Goal: Information Seeking & Learning: Learn about a topic

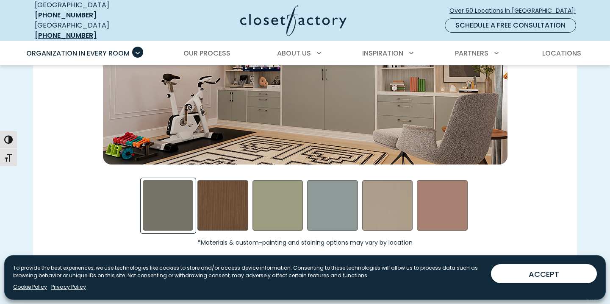
scroll to position [1303, 0]
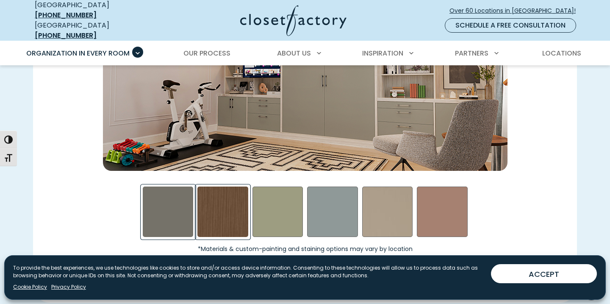
click at [230, 208] on div "Rocky Mountain Swatch" at bounding box center [222, 211] width 51 height 51
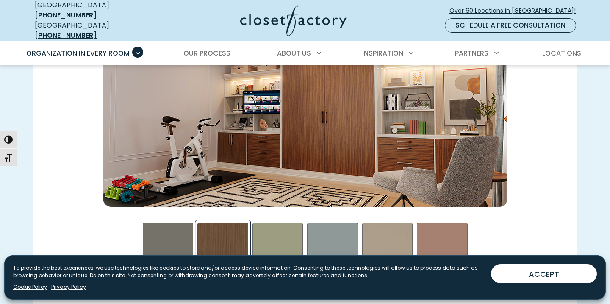
scroll to position [1262, 0]
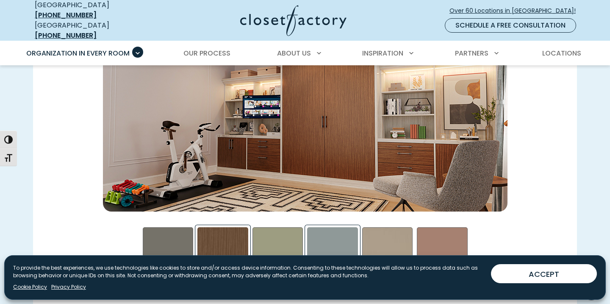
click at [323, 236] on div "Steel Blue Swatch" at bounding box center [332, 252] width 51 height 51
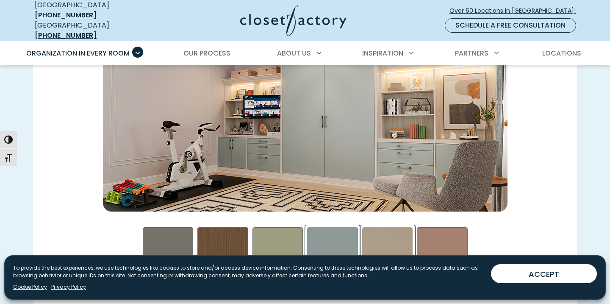
click at [389, 234] on div "Daybreak Swatch" at bounding box center [387, 252] width 51 height 51
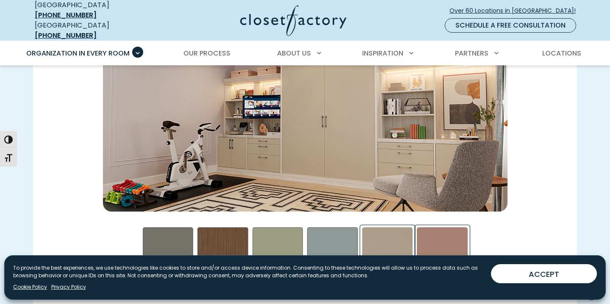
click at [435, 232] on div "Terrarosa Swatch" at bounding box center [442, 252] width 51 height 51
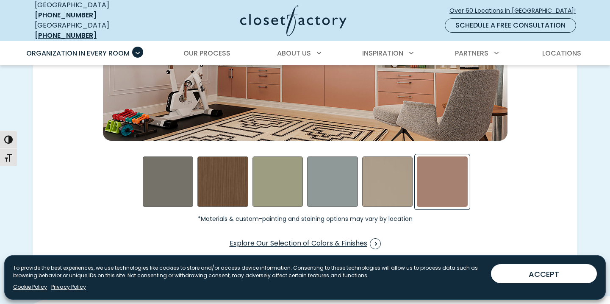
scroll to position [1336, 0]
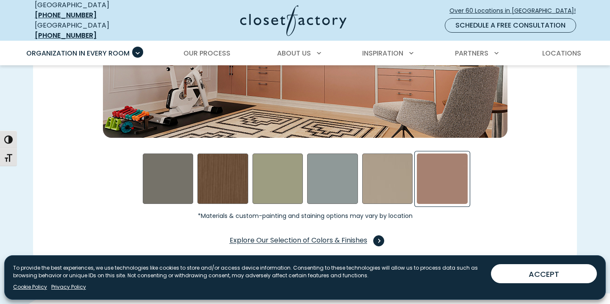
click at [377, 235] on span "Swatch Grid" at bounding box center [378, 240] width 11 height 11
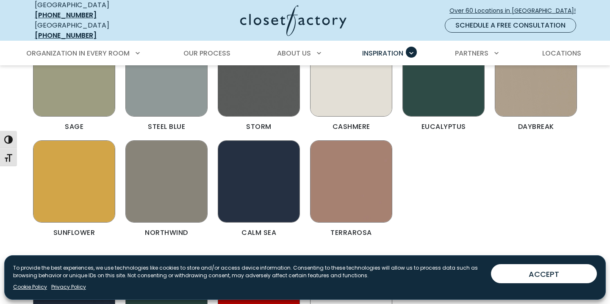
scroll to position [1146, 0]
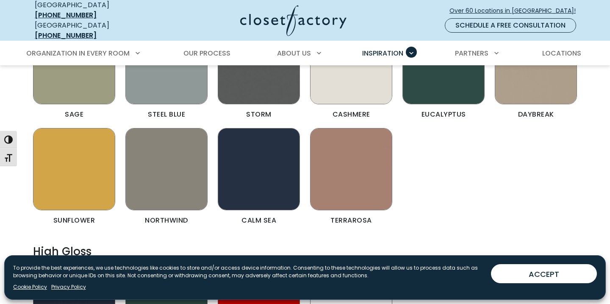
click at [255, 217] on figcaption "Calm Sea" at bounding box center [259, 220] width 82 height 7
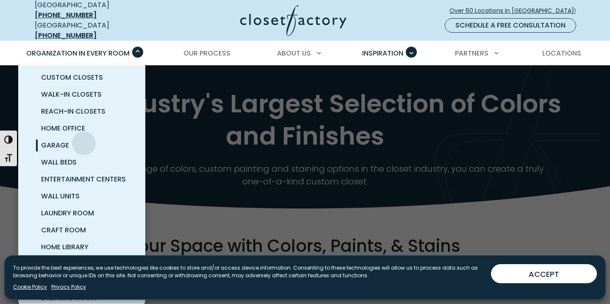
scroll to position [14, 0]
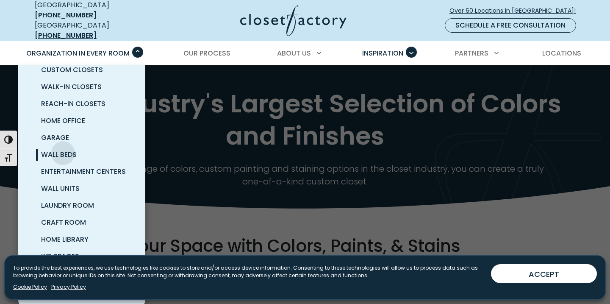
click at [63, 149] on span "Wall Beds" at bounding box center [59, 154] width 36 height 10
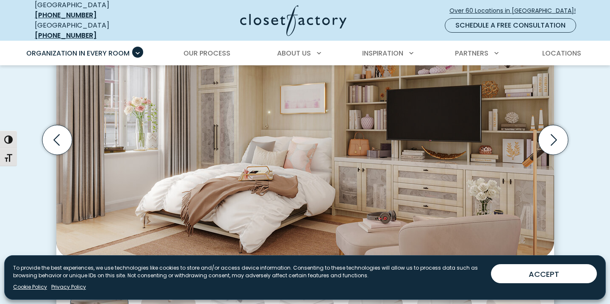
scroll to position [309, 0]
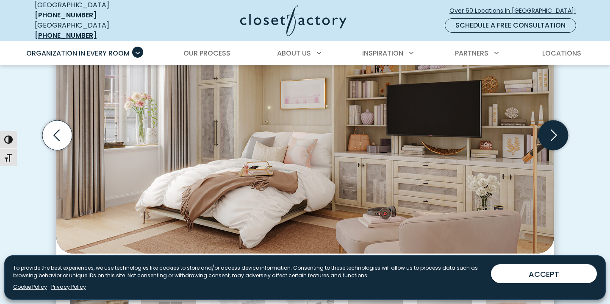
click at [555, 134] on icon "Next slide" at bounding box center [553, 135] width 30 height 30
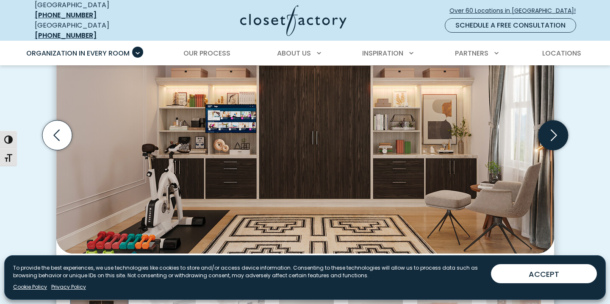
click at [555, 134] on icon "Next slide" at bounding box center [553, 135] width 30 height 30
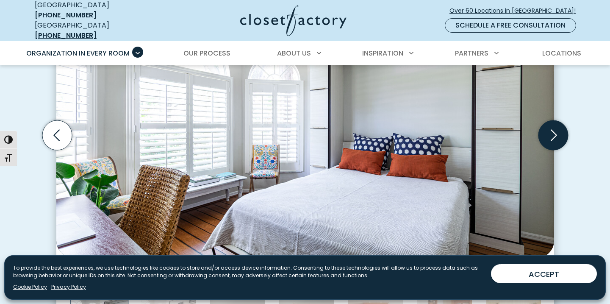
click at [555, 134] on icon "Next slide" at bounding box center [553, 135] width 30 height 30
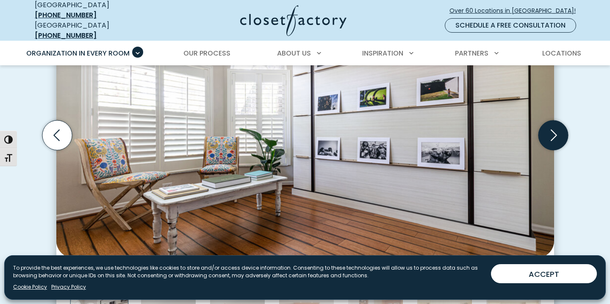
click at [555, 134] on icon "Next slide" at bounding box center [553, 135] width 30 height 30
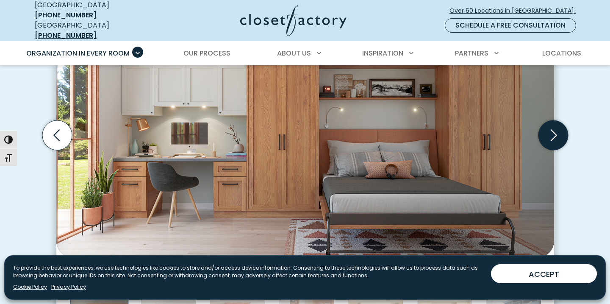
click at [555, 135] on icon "Next slide" at bounding box center [553, 135] width 30 height 30
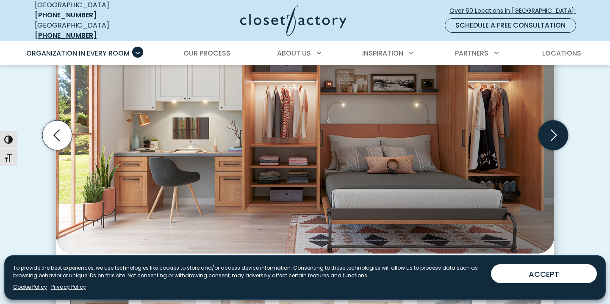
click at [555, 133] on icon "Next slide" at bounding box center [553, 135] width 30 height 30
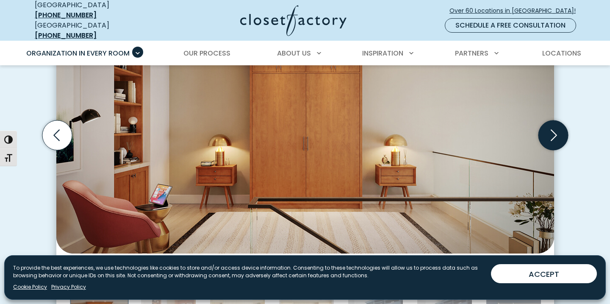
click at [555, 133] on icon "Next slide" at bounding box center [553, 135] width 30 height 30
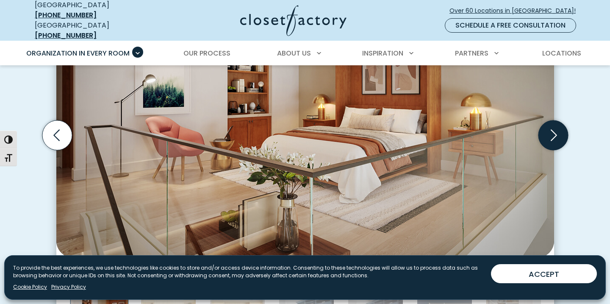
click at [555, 133] on icon "Next slide" at bounding box center [553, 135] width 30 height 30
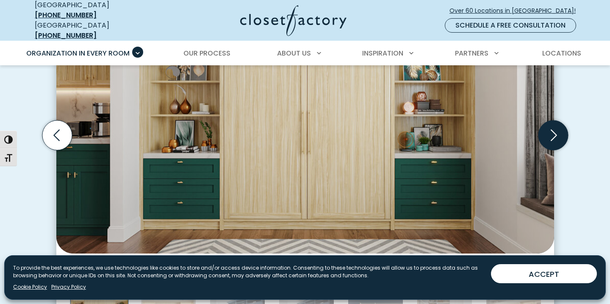
click at [555, 133] on icon "Next slide" at bounding box center [553, 135] width 30 height 30
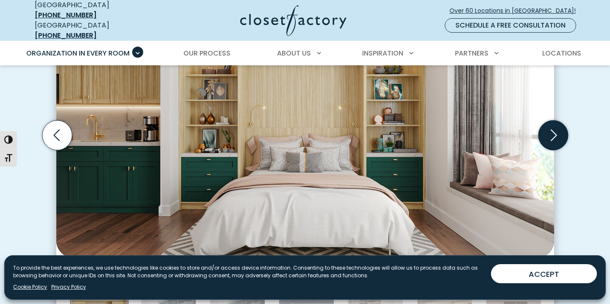
click at [555, 134] on icon "Next slide" at bounding box center [553, 135] width 30 height 30
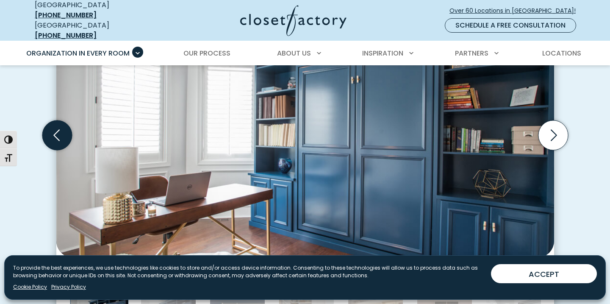
click at [52, 131] on icon "Previous slide" at bounding box center [57, 135] width 30 height 30
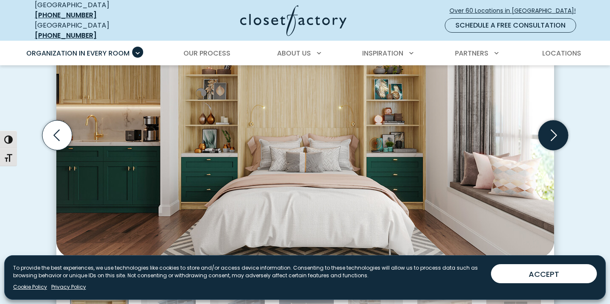
click at [558, 128] on icon "Next slide" at bounding box center [553, 135] width 30 height 30
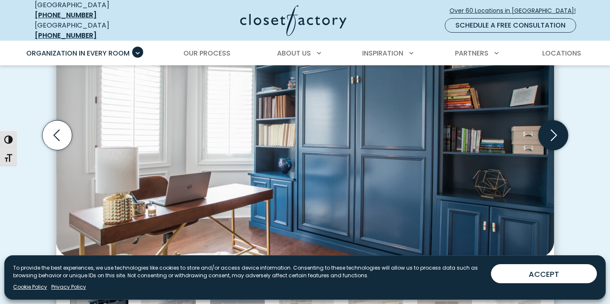
click at [558, 128] on icon "Next slide" at bounding box center [553, 135] width 30 height 30
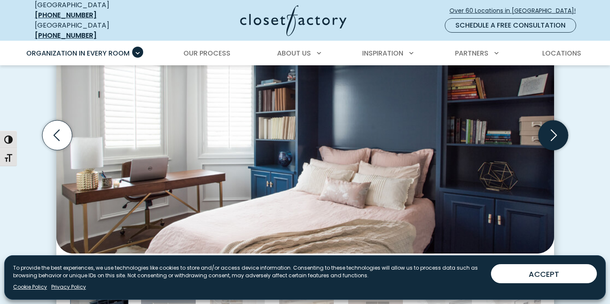
click at [558, 128] on icon "Next slide" at bounding box center [553, 135] width 30 height 30
